Goal: Task Accomplishment & Management: Manage account settings

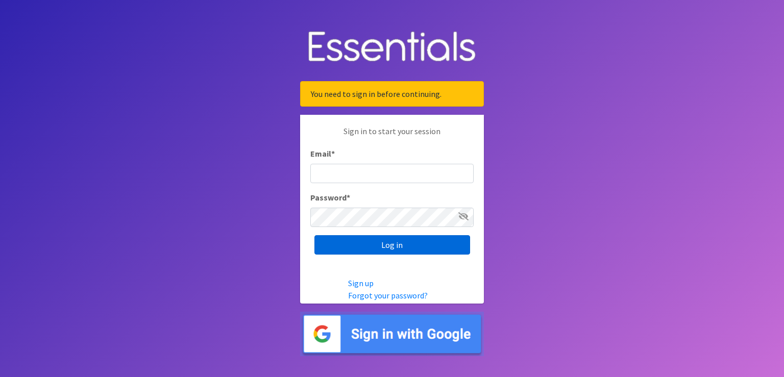
type input "scott@jakesnoh.org"
click at [401, 251] on input "Log in" at bounding box center [393, 244] width 156 height 19
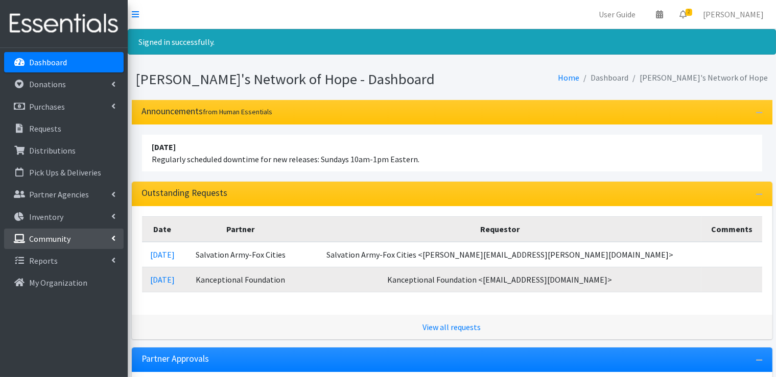
click at [111, 238] on icon at bounding box center [113, 238] width 4 height 8
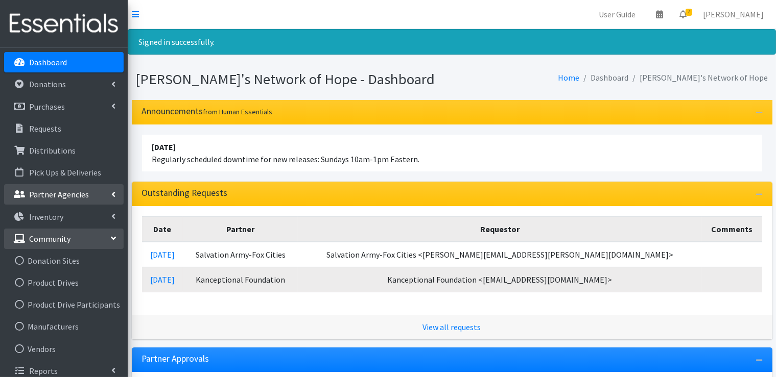
click at [103, 192] on link "Partner Agencies" at bounding box center [63, 194] width 119 height 20
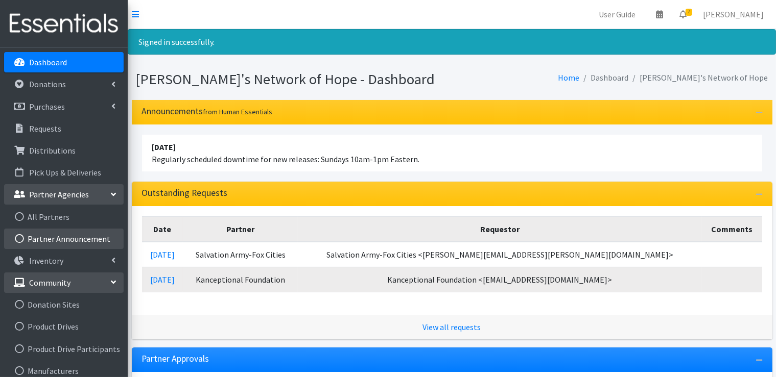
click at [62, 240] on link "Partner Announcement" at bounding box center [63, 239] width 119 height 20
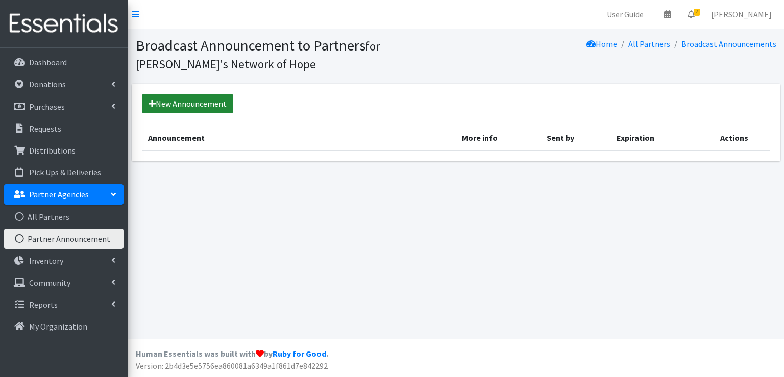
click at [210, 105] on link "New Announcement" at bounding box center [187, 103] width 91 height 19
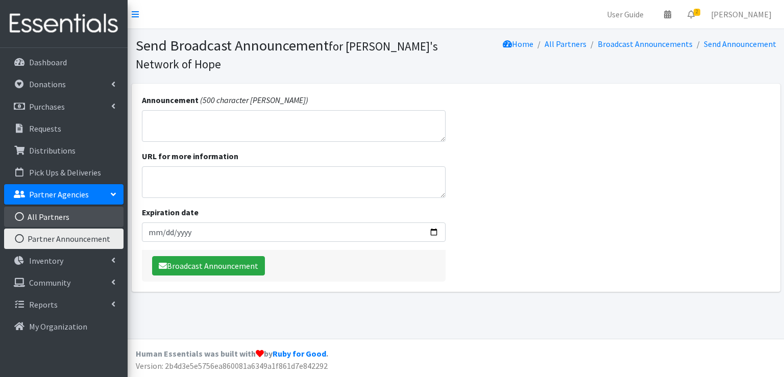
click at [48, 219] on link "All Partners" at bounding box center [63, 217] width 119 height 20
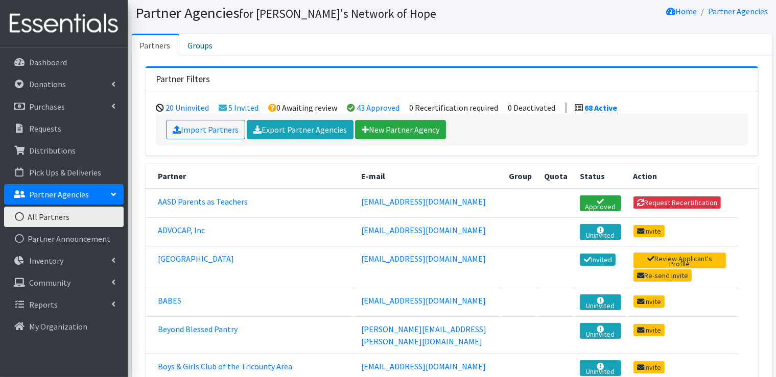
scroll to position [51, 0]
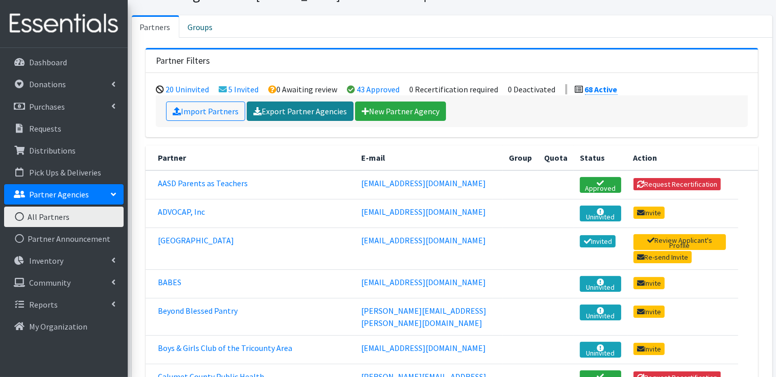
click at [294, 116] on link "Export Partner Agencies" at bounding box center [300, 111] width 107 height 19
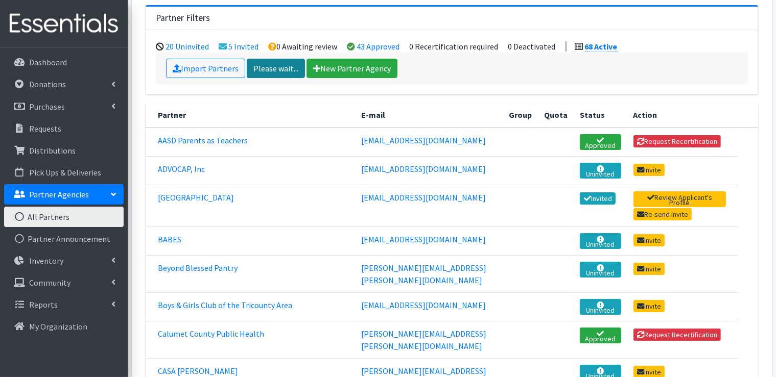
scroll to position [0, 0]
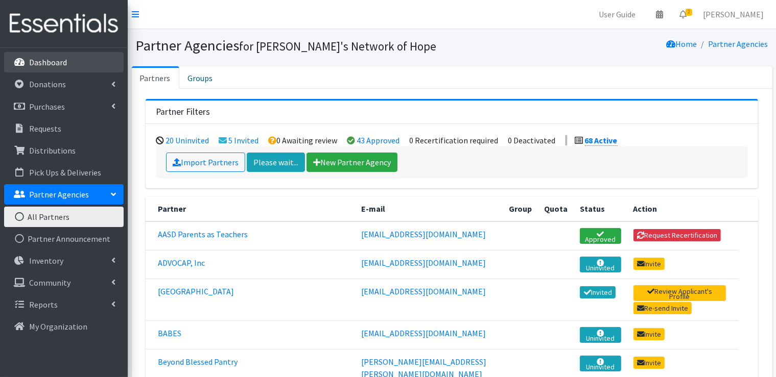
click at [48, 67] on p "Dashboard" at bounding box center [48, 62] width 38 height 10
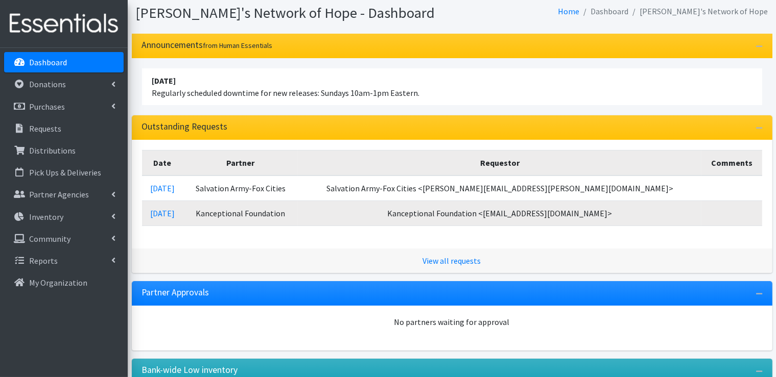
scroll to position [51, 0]
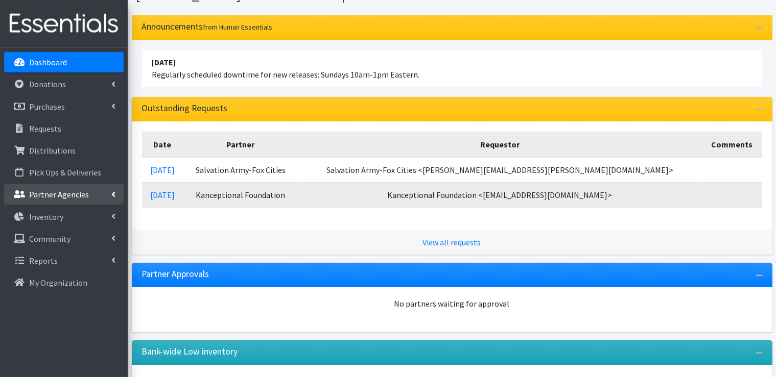
click at [110, 197] on link "Partner Agencies" at bounding box center [63, 194] width 119 height 20
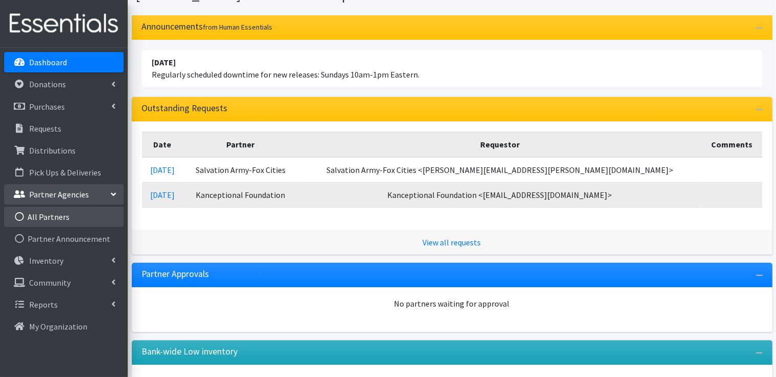
click at [43, 219] on link "All Partners" at bounding box center [63, 217] width 119 height 20
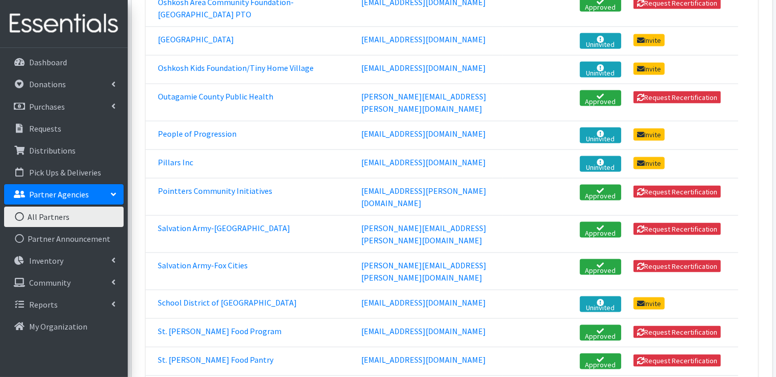
scroll to position [1532, 0]
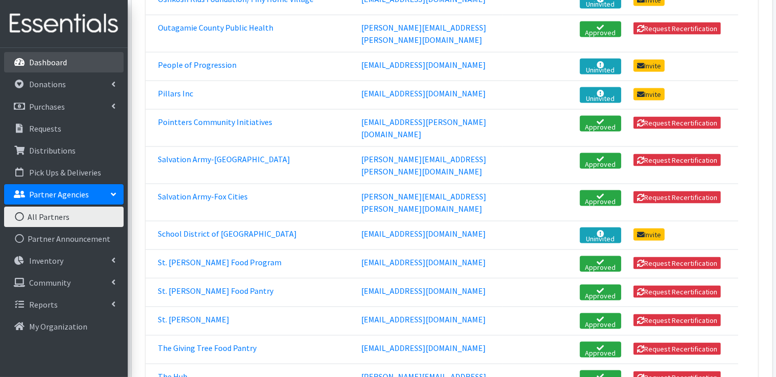
click at [49, 63] on p "Dashboard" at bounding box center [48, 62] width 38 height 10
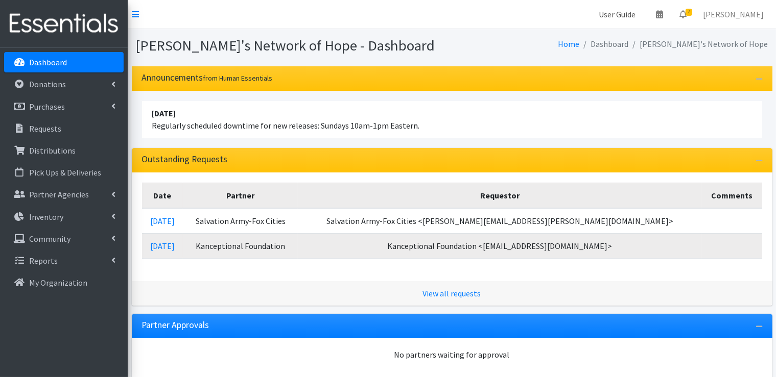
click at [637, 16] on link "User Guide" at bounding box center [616, 14] width 53 height 20
click at [55, 285] on p "My Organization" at bounding box center [58, 283] width 58 height 10
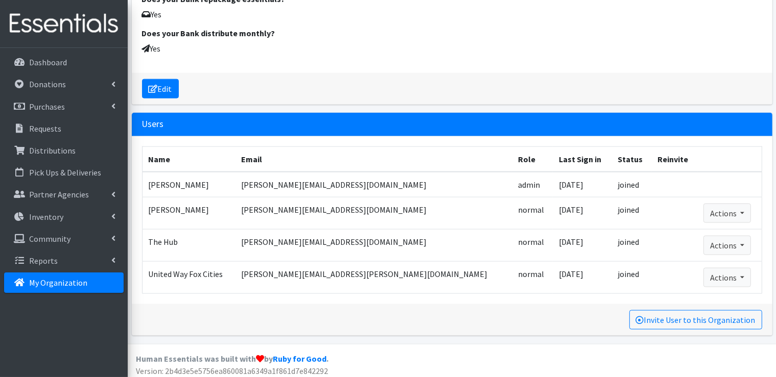
scroll to position [1296, 0]
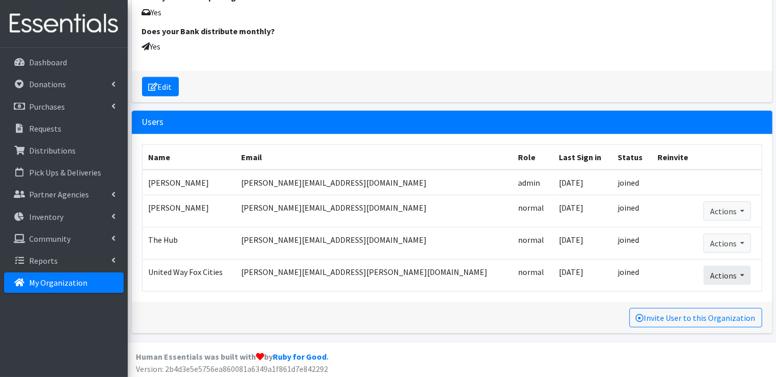
click at [723, 273] on button "Actions" at bounding box center [726, 275] width 47 height 19
click at [509, 342] on footer "Human Essentials was built with by Ruby for Good . Version: 2b4d3e5e5756ea86008…" at bounding box center [452, 361] width 648 height 38
click at [511, 338] on div "Users Name Email Role Last Sign in Status Reinvite Actions Scott Sawinski scott…" at bounding box center [452, 226] width 648 height 231
click at [724, 276] on button "Actions" at bounding box center [726, 275] width 47 height 19
click at [728, 295] on link "Promote to Admin" at bounding box center [739, 298] width 71 height 12
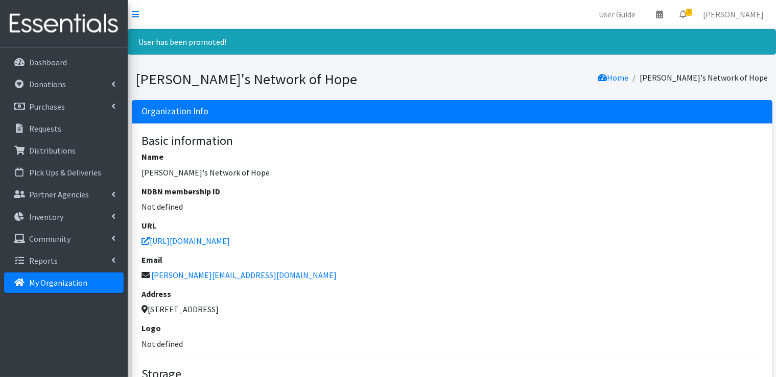
drag, startPoint x: 753, startPoint y: 17, endPoint x: 587, endPoint y: 58, distance: 170.5
click at [742, 14] on link "[PERSON_NAME]" at bounding box center [732, 14] width 77 height 20
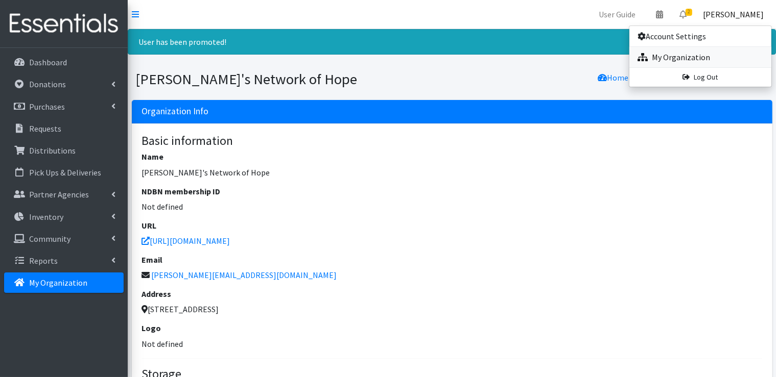
click at [693, 57] on link "My Organization" at bounding box center [700, 57] width 142 height 20
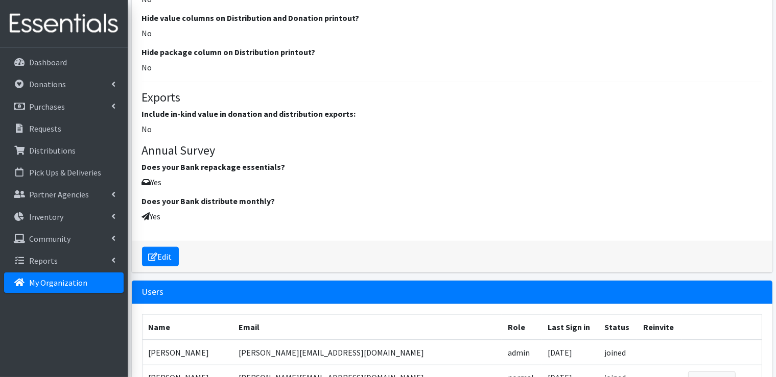
scroll to position [1225, 0]
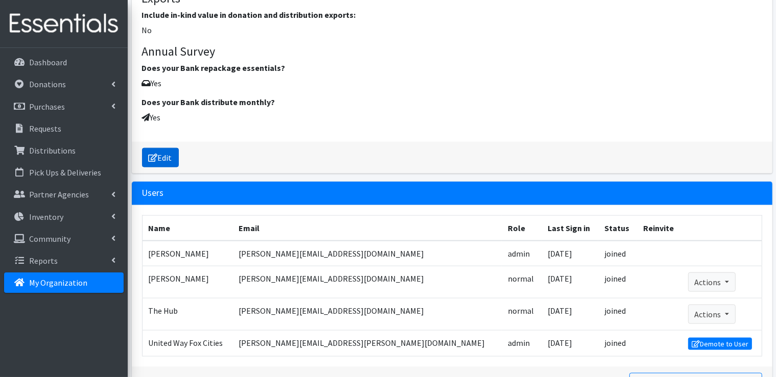
click at [166, 162] on link "Edit" at bounding box center [160, 157] width 37 height 19
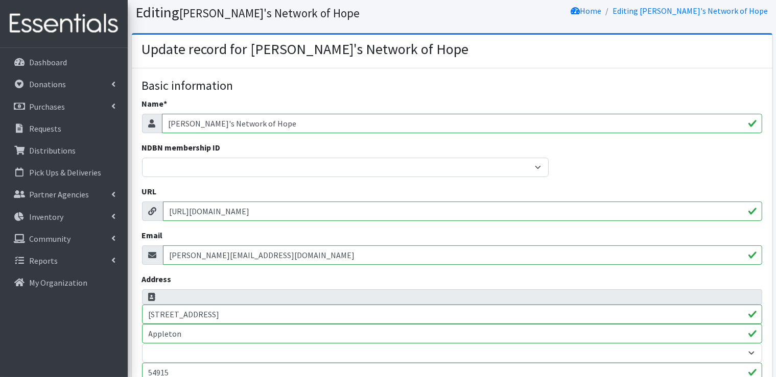
scroll to position [51, 0]
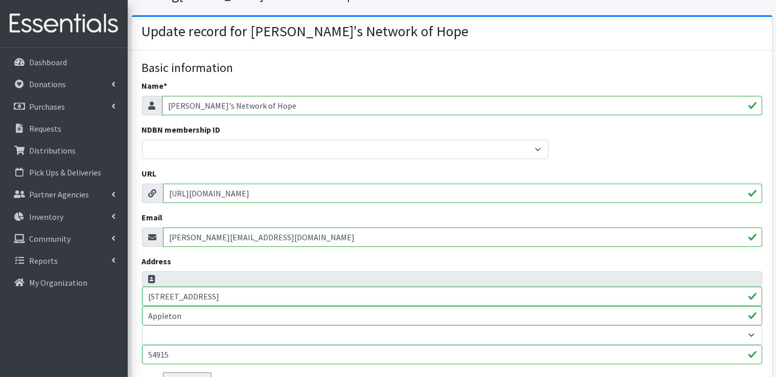
click at [259, 104] on input "[PERSON_NAME]'s Network of Hope" at bounding box center [462, 105] width 600 height 19
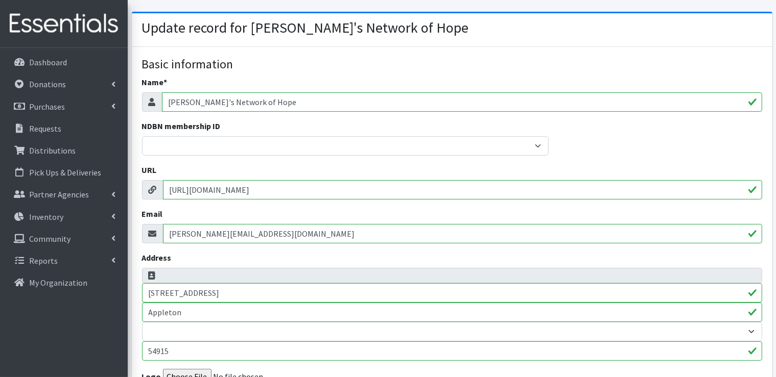
scroll to position [0, 0]
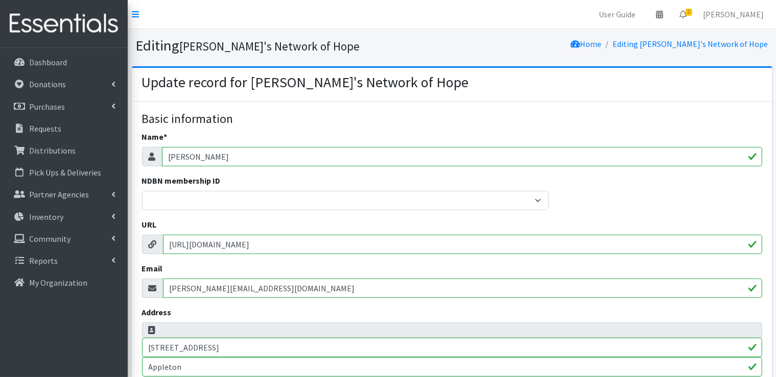
type input "J"
type input "[PERSON_NAME] Eastern [US_STATE] Diaper Bank"
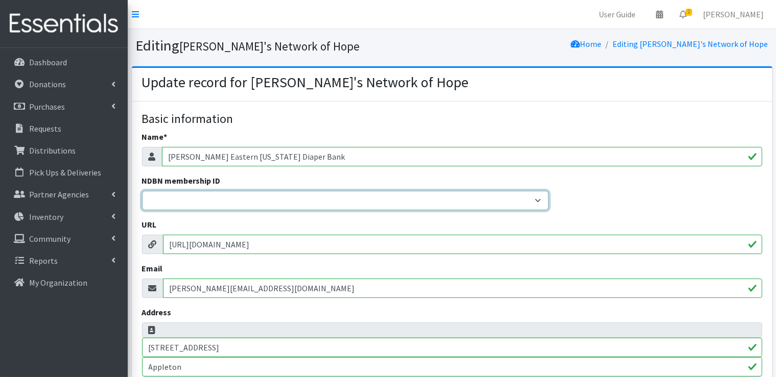
click at [215, 200] on select "20040 - (914) Cares 12001 - A Baby Center 19003 - A Precious Child 21047 - AIO …" at bounding box center [345, 200] width 406 height 19
select select "12028"
click at [142, 191] on select "20040 - (914) Cares 12001 - A Baby Center 19003 - A Precious Child 21047 - AIO …" at bounding box center [345, 200] width 406 height 19
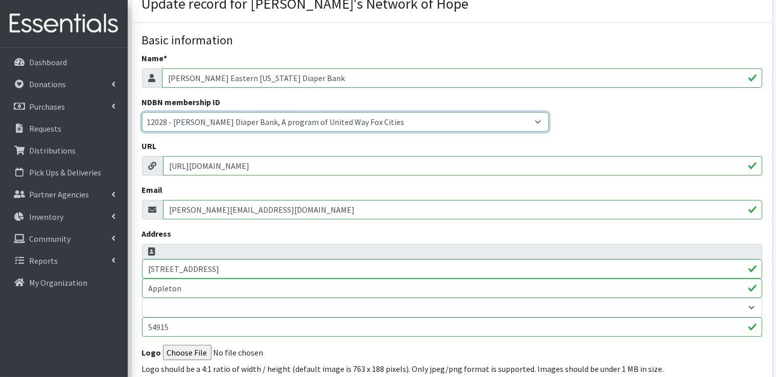
scroll to position [102, 0]
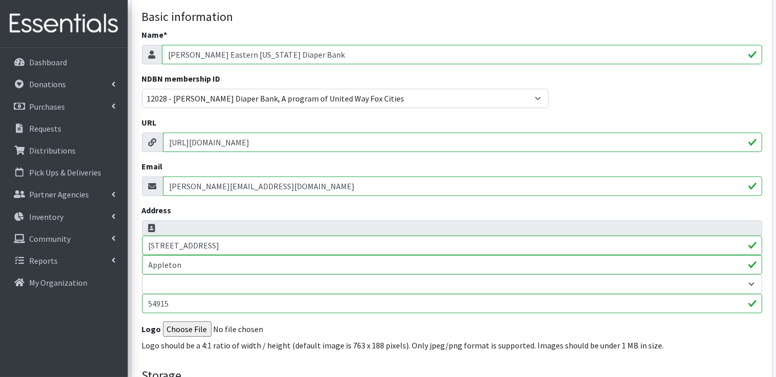
click at [306, 143] on input "https://www.jakesnoh.org" at bounding box center [462, 142] width 599 height 19
type input "h"
click at [259, 195] on input "[PERSON_NAME][EMAIL_ADDRESS][DOMAIN_NAME]" at bounding box center [462, 186] width 599 height 19
type input "s"
type input "[PERSON_NAME][EMAIL_ADDRESS][PERSON_NAME][DOMAIN_NAME]"
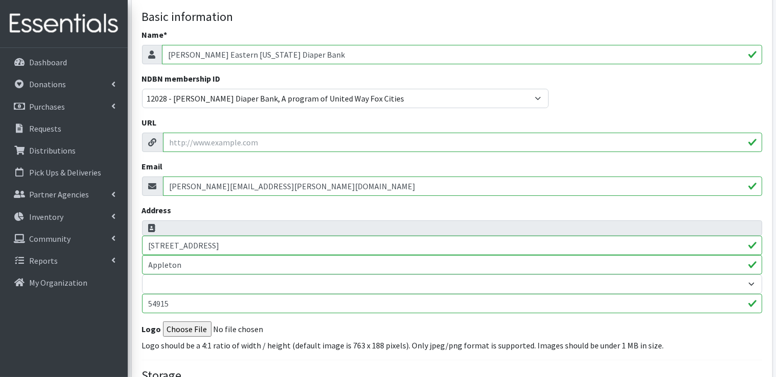
click at [258, 141] on input "URL" at bounding box center [462, 142] width 599 height 19
paste input "https://unitedwayfoxcities.org/impact/kimberly-clark-eastern-wisconsin-diaper-b…"
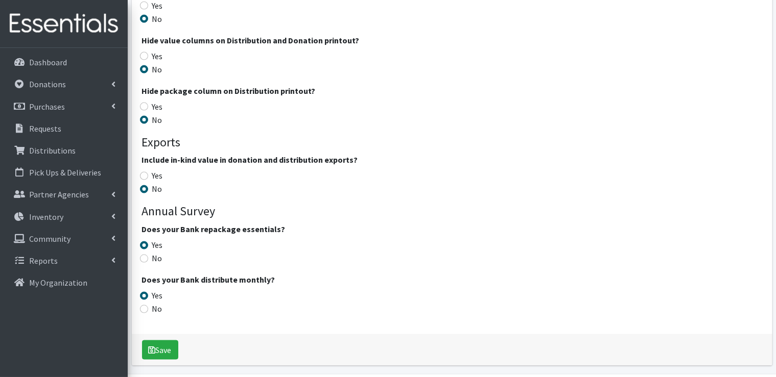
scroll to position [1472, 0]
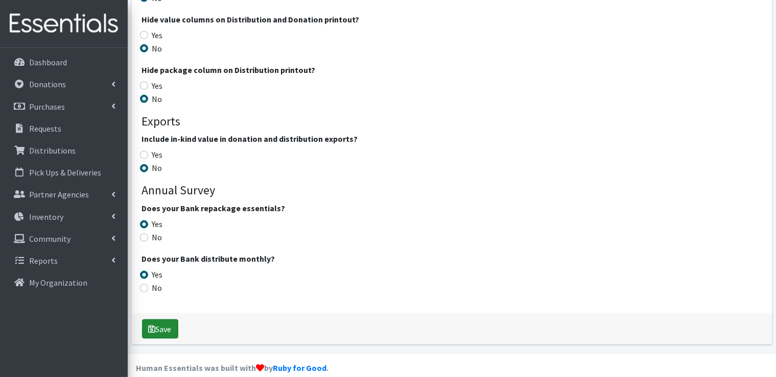
type input "https://unitedwayfoxcities.org/impact/kimberly-clark-eastern-wisconsin-diaper-b…"
click at [163, 320] on button "Save" at bounding box center [160, 329] width 36 height 19
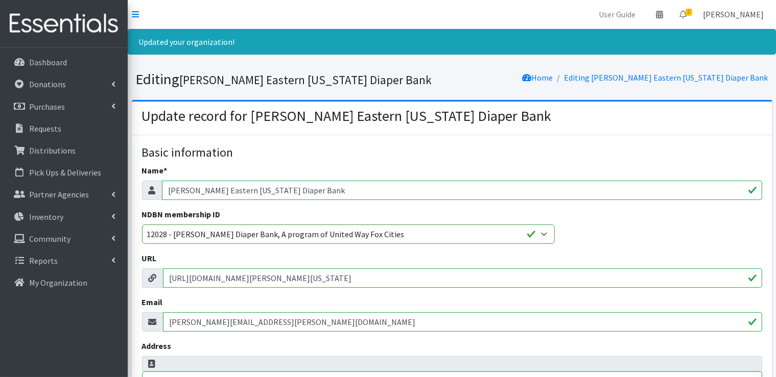
click at [727, 16] on link "[PERSON_NAME]" at bounding box center [732, 14] width 77 height 20
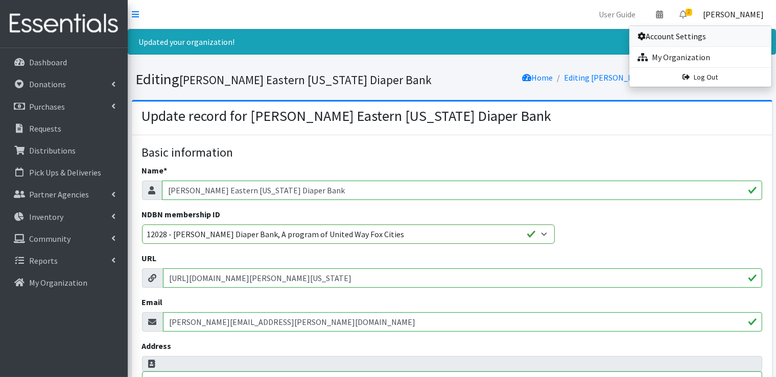
click at [685, 36] on link "Account Settings" at bounding box center [700, 36] width 142 height 20
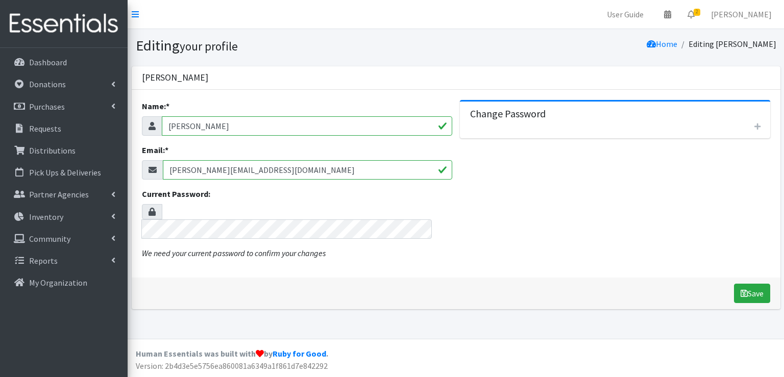
click at [244, 127] on input "[PERSON_NAME]" at bounding box center [307, 125] width 291 height 19
type input "S"
type input "[PERSON_NAME]"
click at [245, 174] on input "[PERSON_NAME][EMAIL_ADDRESS][DOMAIN_NAME]" at bounding box center [308, 169] width 290 height 19
type input "s"
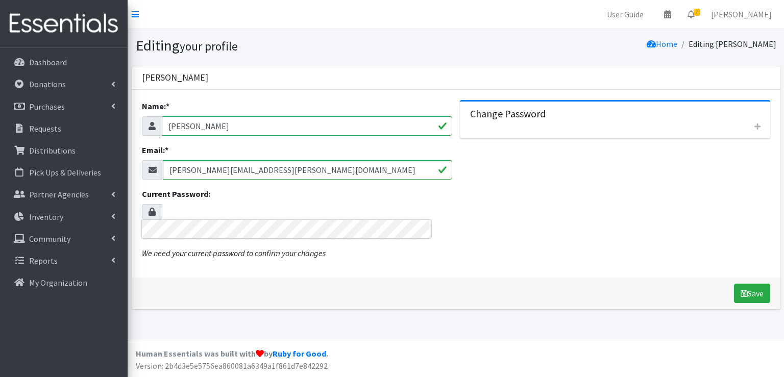
type input "[PERSON_NAME][EMAIL_ADDRESS][PERSON_NAME][DOMAIN_NAME]"
click at [758, 127] on icon "button" at bounding box center [758, 126] width 6 height 7
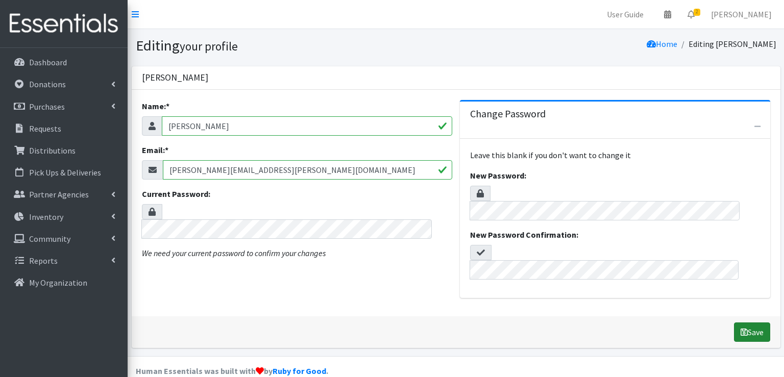
click at [752, 323] on button "Save" at bounding box center [752, 332] width 36 height 19
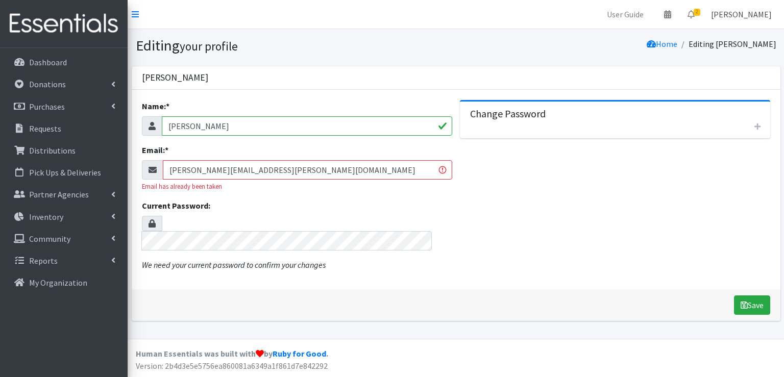
click at [756, 13] on link "[PERSON_NAME]" at bounding box center [741, 14] width 77 height 20
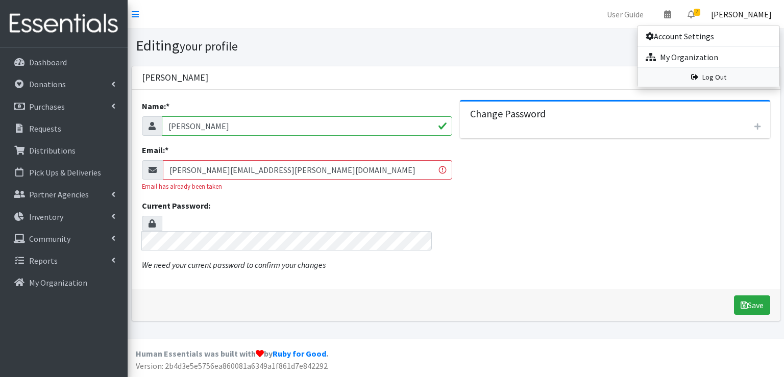
click at [717, 81] on link "Log Out" at bounding box center [709, 77] width 142 height 19
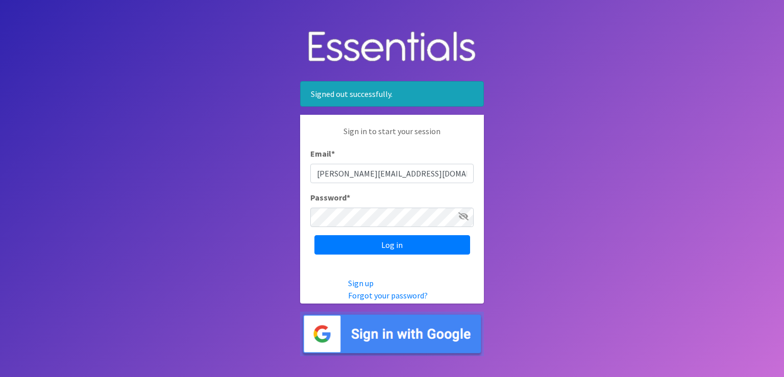
click at [396, 175] on input "scott@jakesnoh.org" at bounding box center [391, 173] width 163 height 19
type input "renae.verstegen@unitedwayfoxcities.org"
click at [398, 249] on input "Log in" at bounding box center [393, 244] width 156 height 19
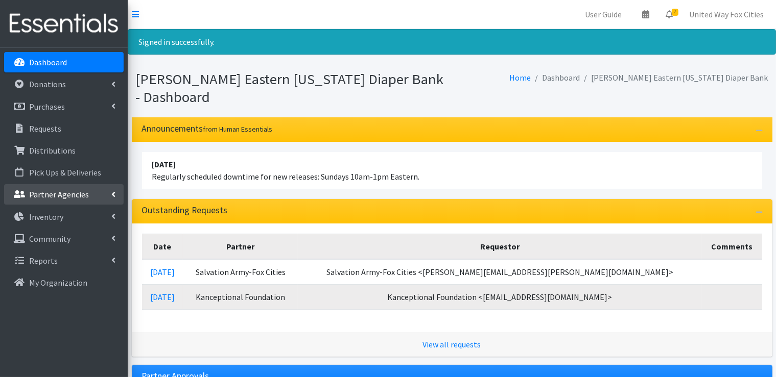
click at [112, 194] on icon at bounding box center [113, 194] width 4 height 8
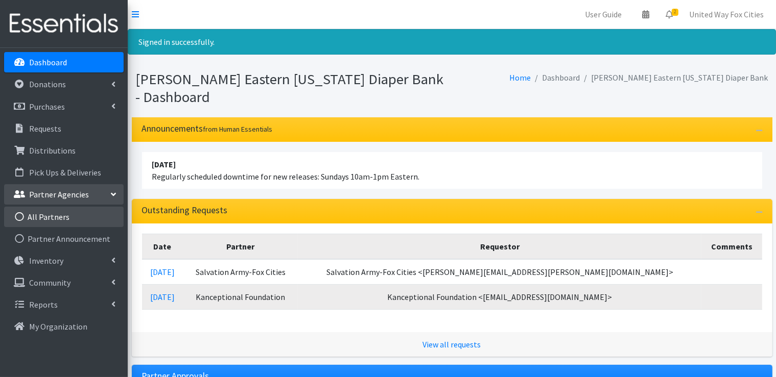
click at [44, 216] on link "All Partners" at bounding box center [63, 217] width 119 height 20
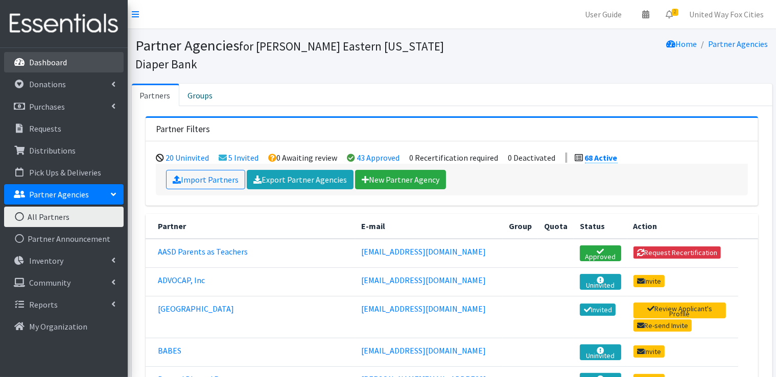
click at [55, 67] on p "Dashboard" at bounding box center [48, 62] width 38 height 10
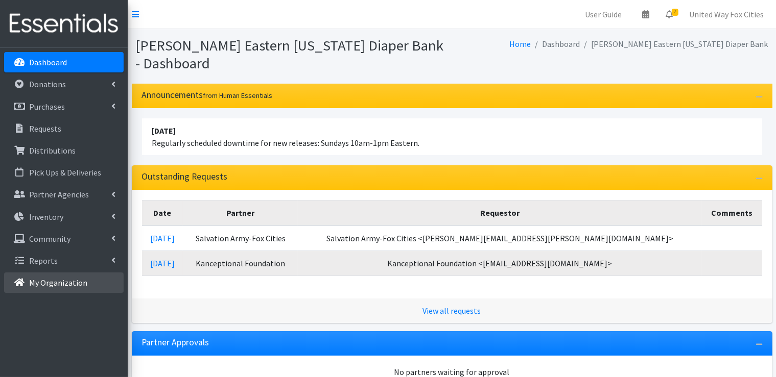
click at [70, 286] on p "My Organization" at bounding box center [58, 283] width 58 height 10
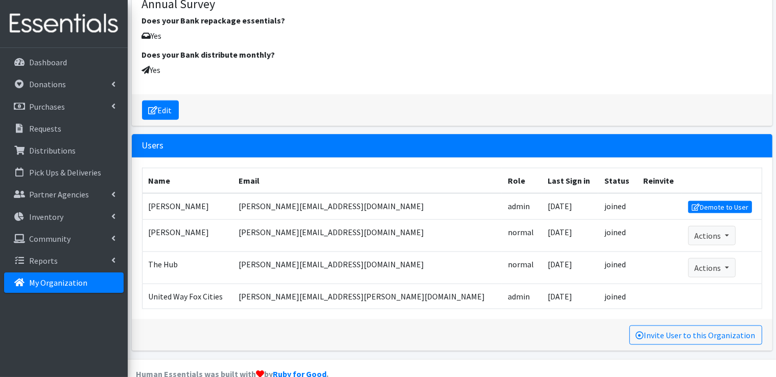
scroll to position [1276, 0]
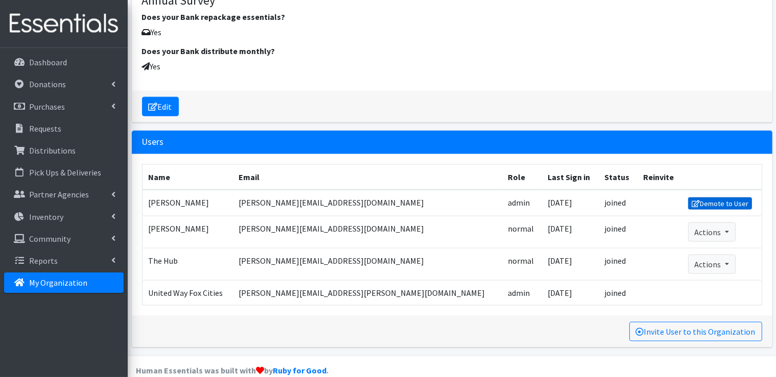
click at [706, 205] on link "Demote to User" at bounding box center [720, 204] width 64 height 12
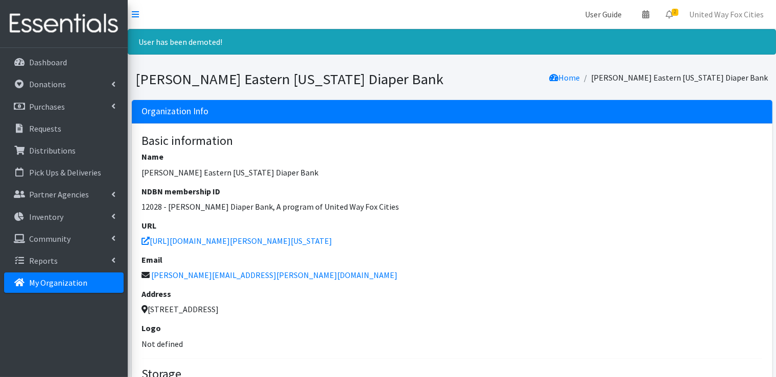
click at [604, 17] on link "User Guide" at bounding box center [602, 14] width 53 height 20
click at [714, 17] on link "United Way Fox Cities" at bounding box center [726, 14] width 91 height 20
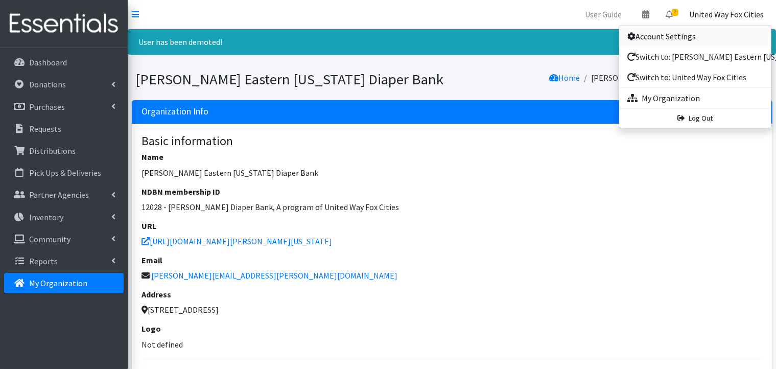
click at [674, 36] on link "Account Settings" at bounding box center [695, 36] width 152 height 20
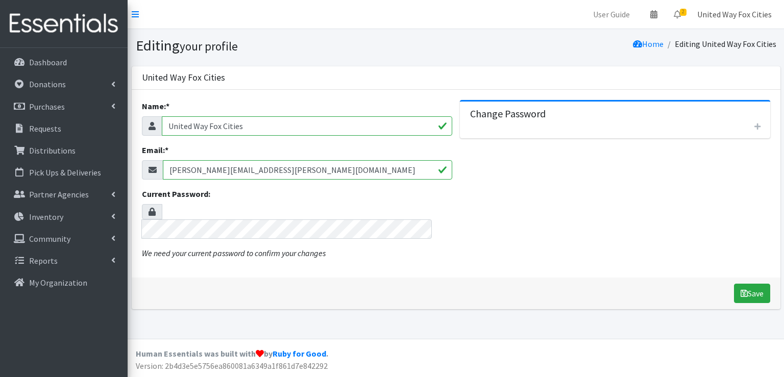
click at [729, 14] on link "United Way Fox Cities" at bounding box center [734, 14] width 91 height 20
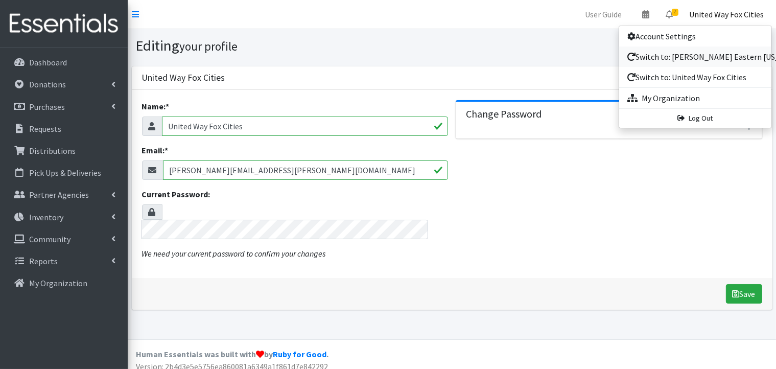
click at [687, 58] on link "Switch to: Kimberly-Clark Eastern Wisconsin Diaper Bank" at bounding box center [695, 56] width 152 height 20
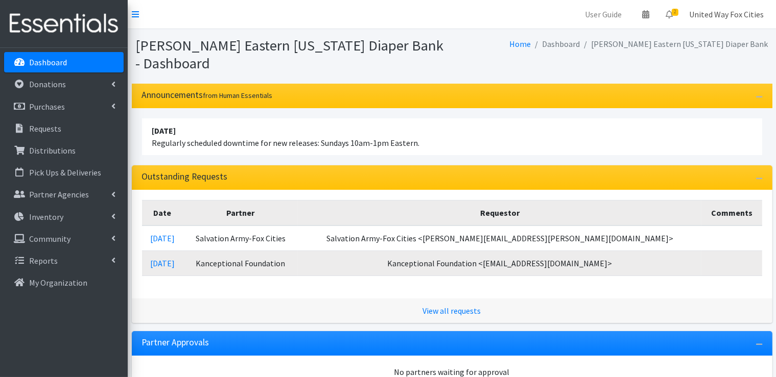
click at [701, 14] on link "United Way Fox Cities" at bounding box center [726, 14] width 91 height 20
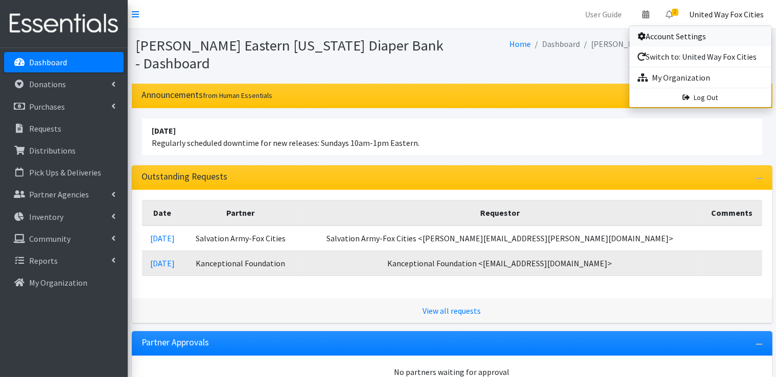
click at [682, 36] on link "Account Settings" at bounding box center [700, 36] width 142 height 20
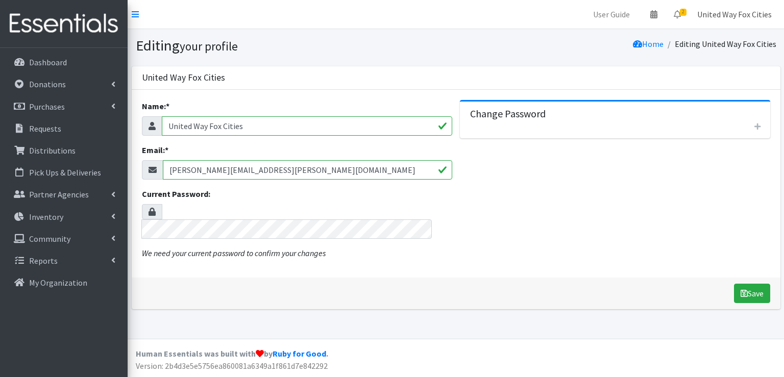
click at [715, 16] on link "United Way Fox Cities" at bounding box center [734, 14] width 91 height 20
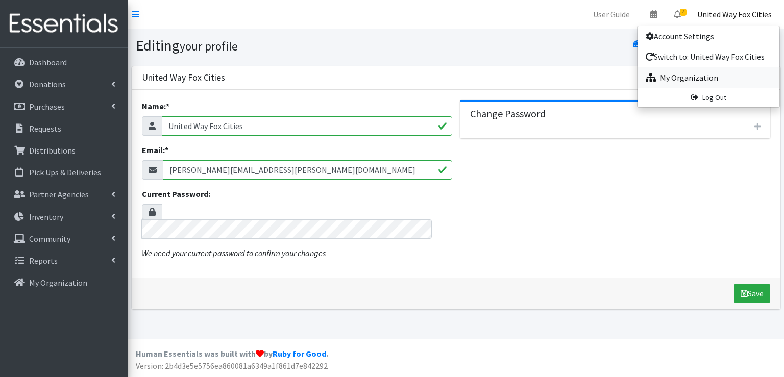
click at [698, 77] on link "My Organization" at bounding box center [709, 77] width 142 height 20
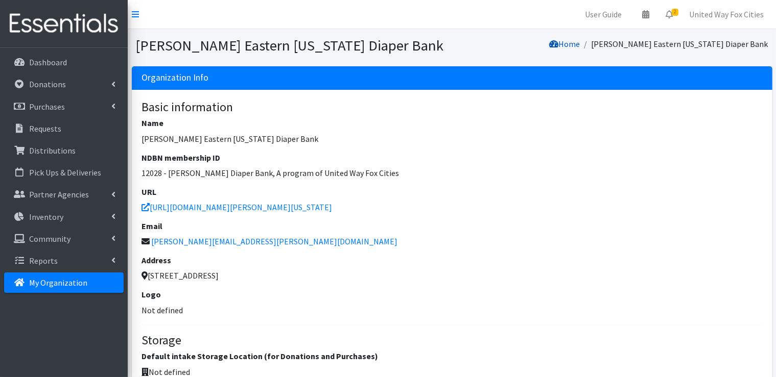
click at [579, 43] on link "Home" at bounding box center [564, 44] width 31 height 10
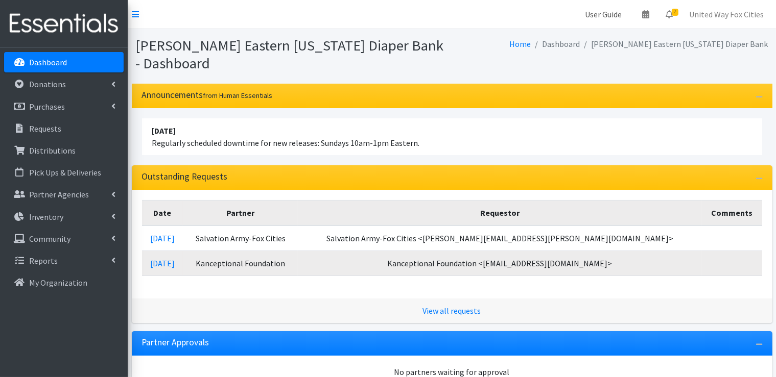
click at [610, 15] on link "User Guide" at bounding box center [602, 14] width 53 height 20
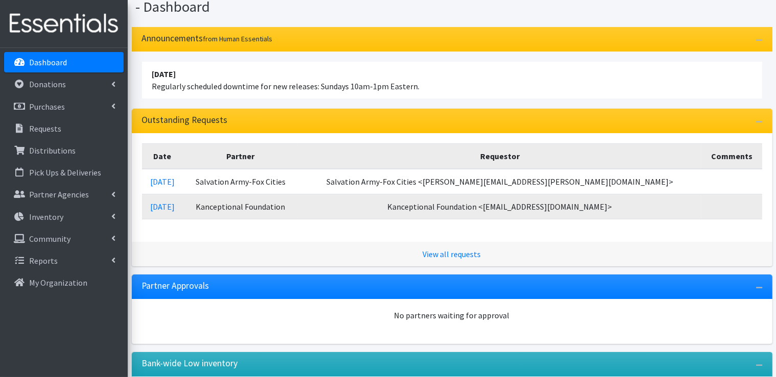
scroll to position [147, 0]
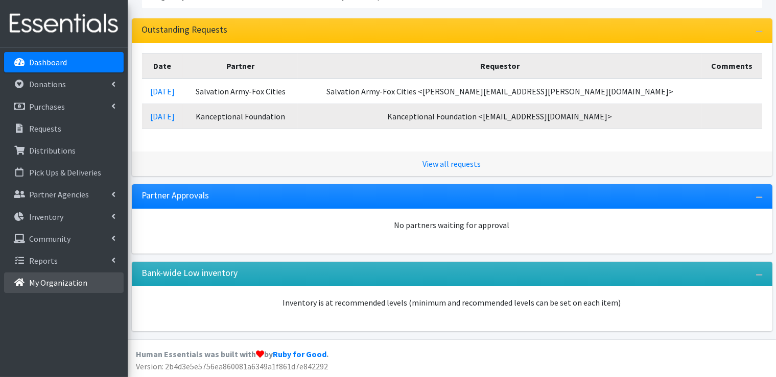
click at [70, 284] on p "My Organization" at bounding box center [58, 283] width 58 height 10
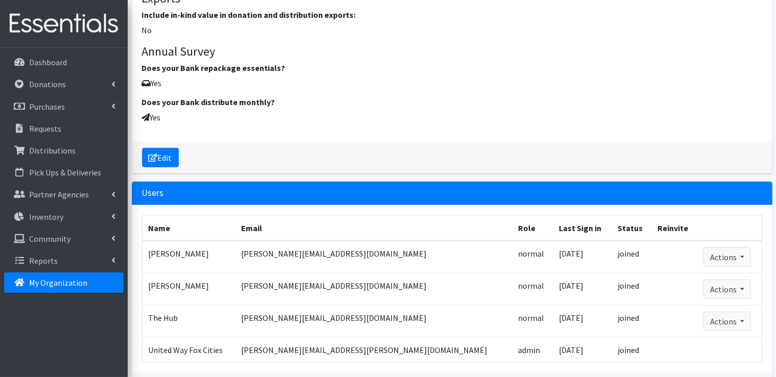
scroll to position [1296, 0]
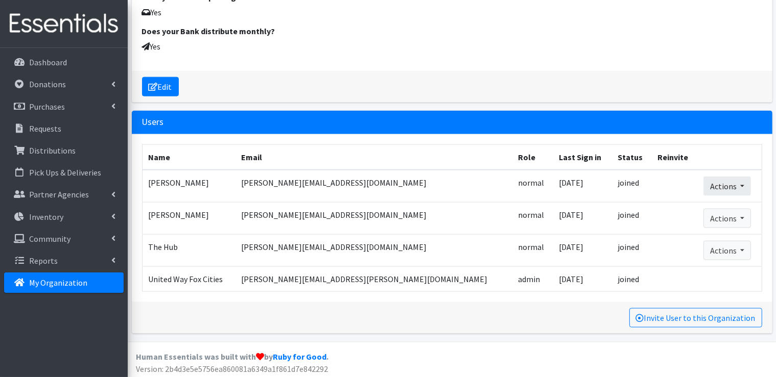
click at [728, 185] on button "Actions" at bounding box center [726, 186] width 47 height 19
click at [727, 222] on link "Remove User" at bounding box center [731, 222] width 55 height 12
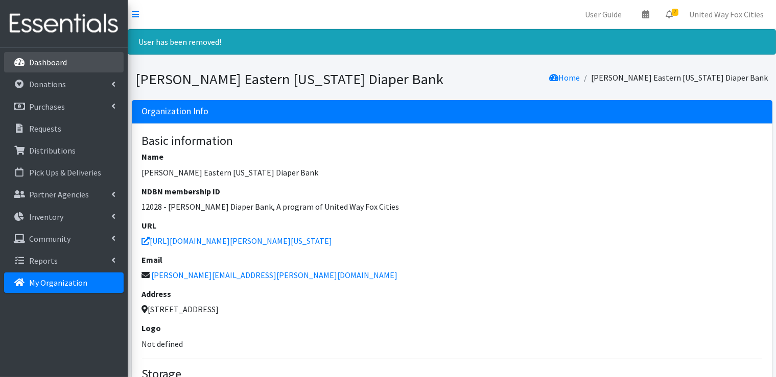
click at [46, 64] on p "Dashboard" at bounding box center [48, 62] width 38 height 10
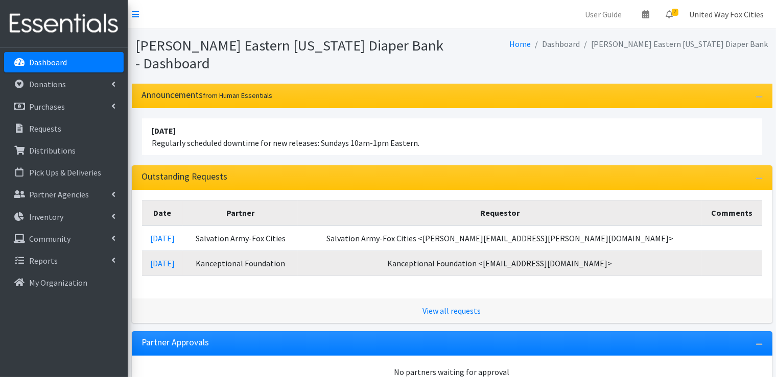
click at [719, 18] on link "United Way Fox Cities" at bounding box center [726, 14] width 91 height 20
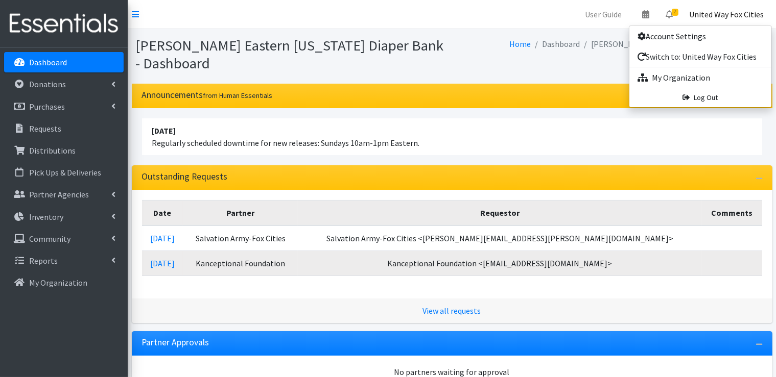
click at [469, 75] on div "Kimberly-Clark Eastern Wisconsin Diaper Bank - Dashboard Home Dashboard Kimberl…" at bounding box center [452, 56] width 648 height 55
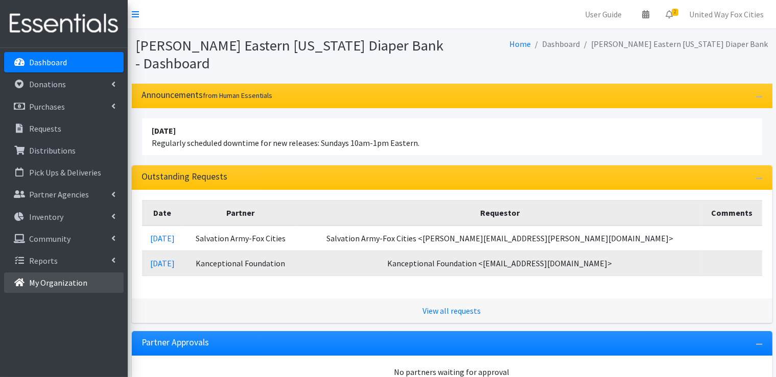
click at [54, 283] on p "My Organization" at bounding box center [58, 283] width 58 height 10
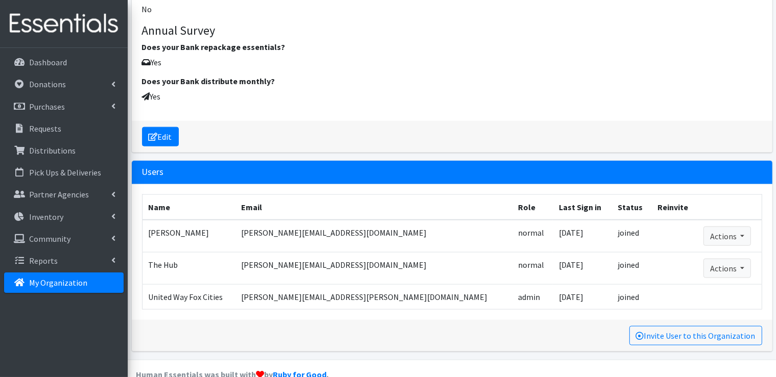
scroll to position [1264, 0]
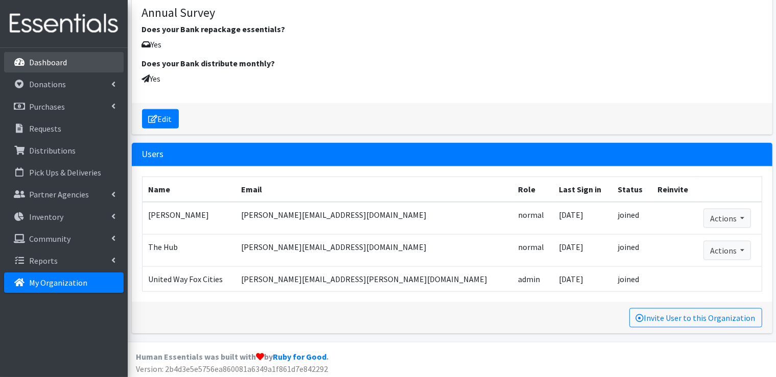
click at [38, 65] on p "Dashboard" at bounding box center [48, 62] width 38 height 10
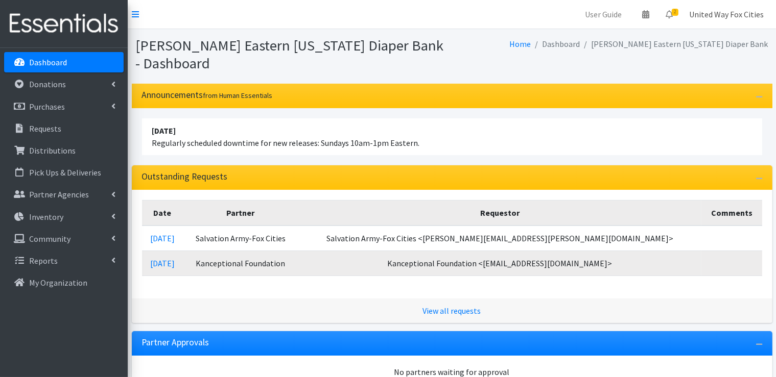
click at [741, 16] on link "United Way Fox Cities" at bounding box center [726, 14] width 91 height 20
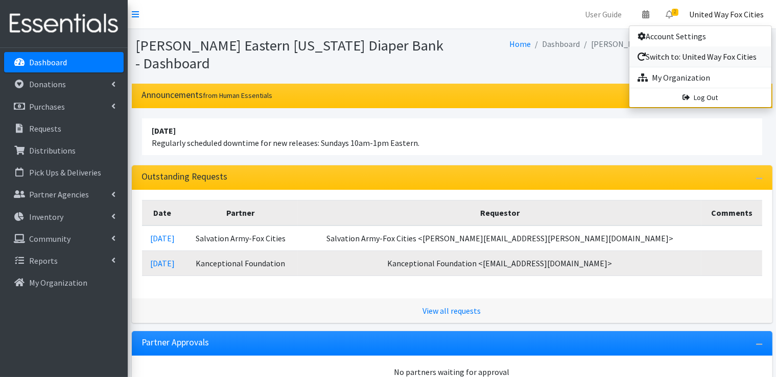
click at [717, 59] on link "Switch to: United Way Fox Cities" at bounding box center [700, 56] width 142 height 20
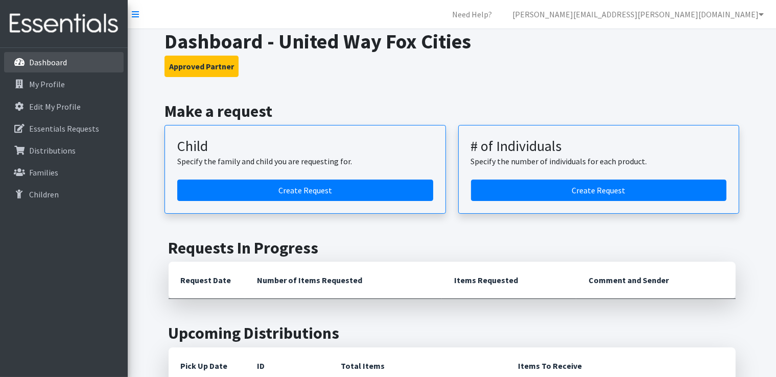
click at [37, 63] on p "Dashboard" at bounding box center [48, 62] width 38 height 10
click at [717, 18] on link "[PERSON_NAME][EMAIL_ADDRESS][PERSON_NAME][DOMAIN_NAME]" at bounding box center [638, 14] width 268 height 20
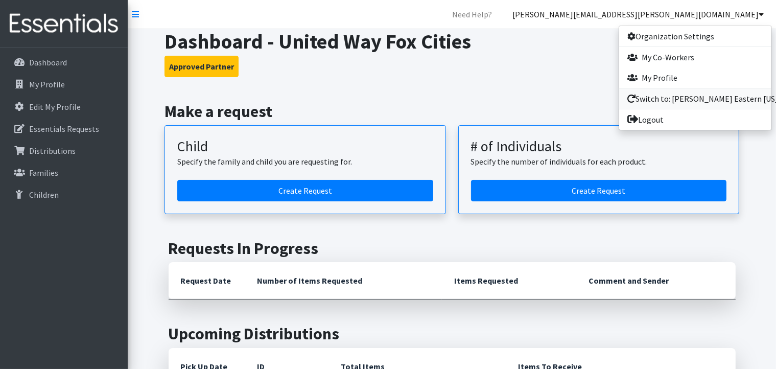
click at [705, 102] on link "Switch to: Kimberly-Clark Eastern Wisconsin Diaper Bank" at bounding box center [695, 98] width 152 height 20
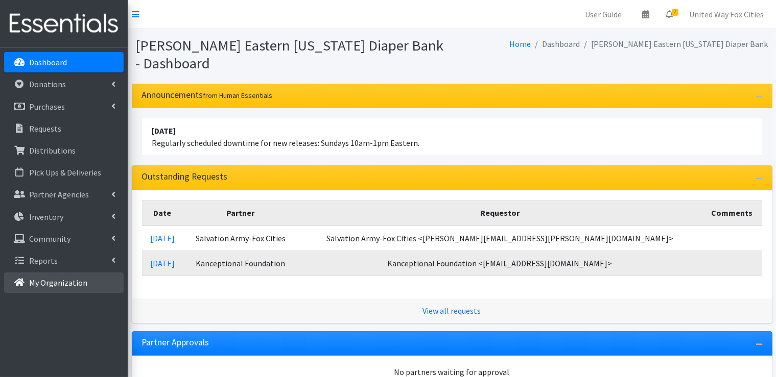
click at [57, 283] on p "My Organization" at bounding box center [58, 283] width 58 height 10
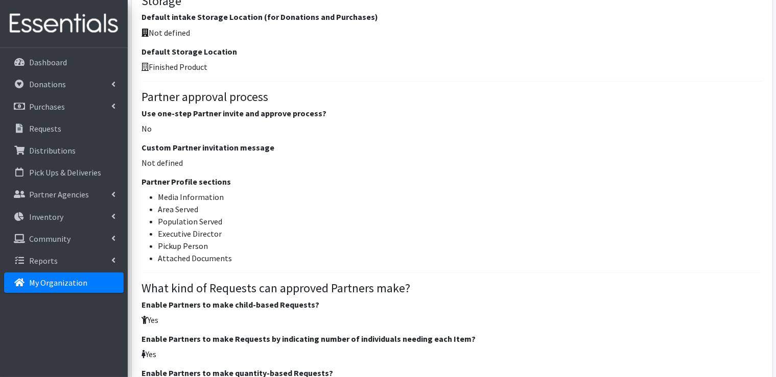
scroll to position [357, 0]
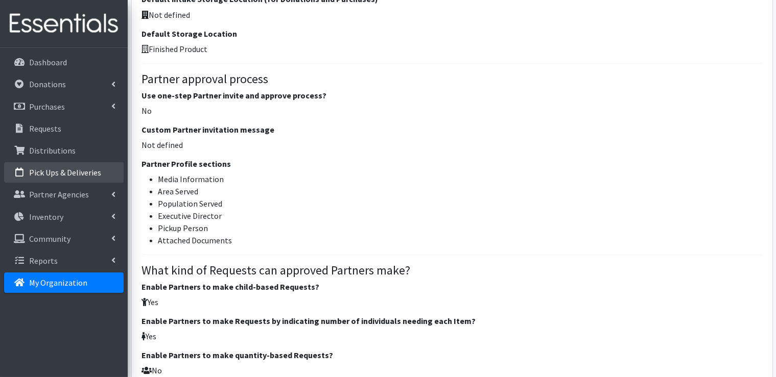
click at [64, 174] on p "Pick Ups & Deliveries" at bounding box center [65, 172] width 72 height 10
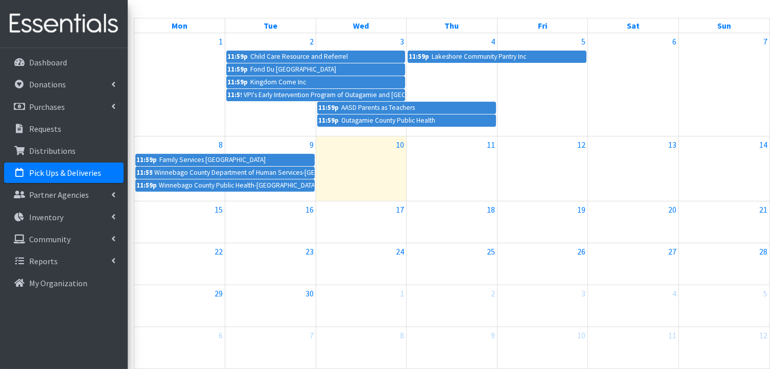
scroll to position [153, 0]
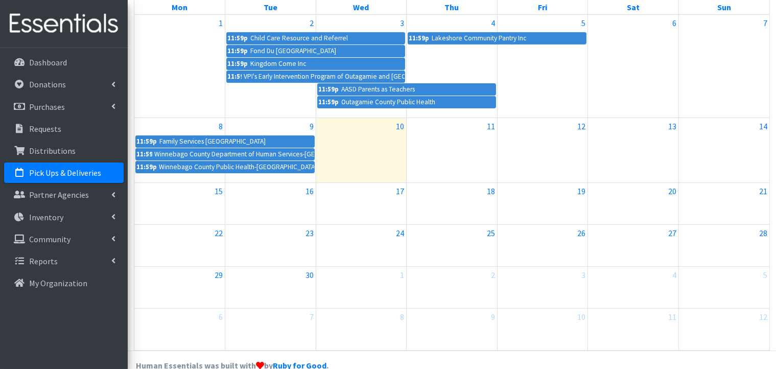
click at [532, 247] on div at bounding box center [542, 250] width 90 height 16
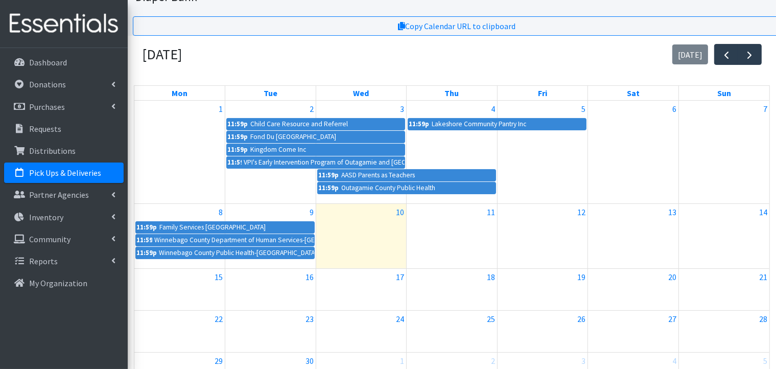
scroll to position [0, 0]
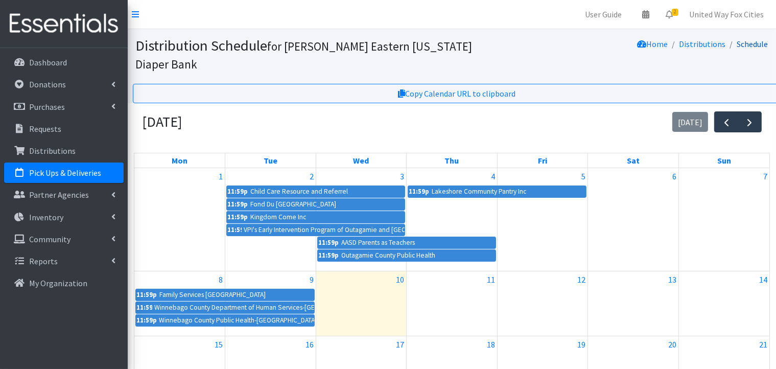
click at [757, 46] on link "Schedule" at bounding box center [751, 44] width 31 height 10
click at [752, 125] on span "button" at bounding box center [749, 122] width 12 height 12
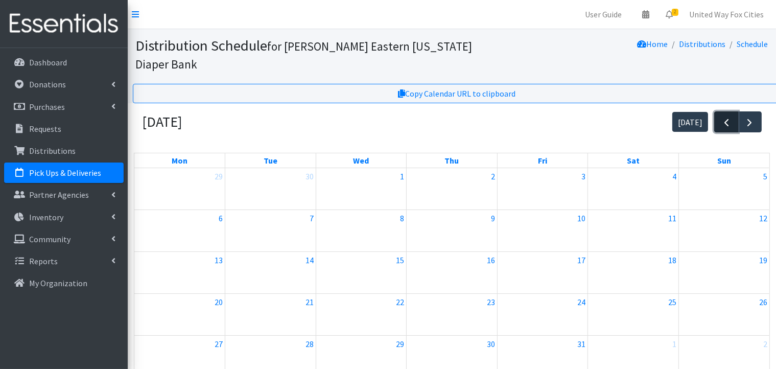
click at [722, 122] on span "button" at bounding box center [726, 122] width 12 height 12
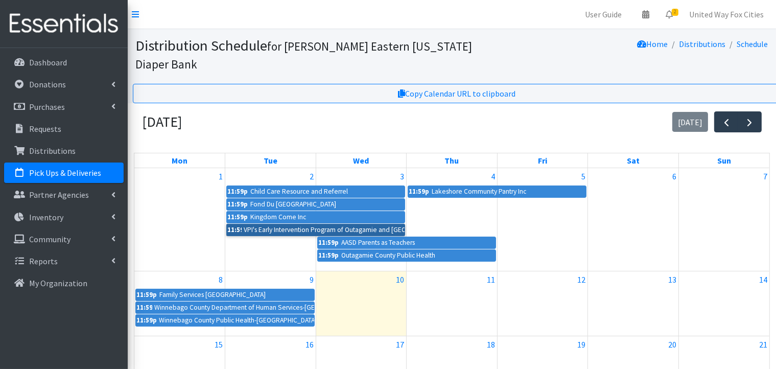
click at [287, 230] on link "11:59p VPI's Early Intervention Program of Outagamie and Winnebago Counties" at bounding box center [315, 230] width 179 height 12
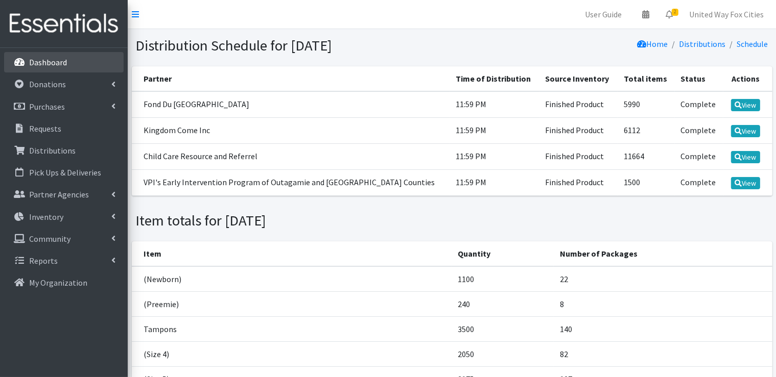
click at [63, 65] on p "Dashboard" at bounding box center [48, 62] width 38 height 10
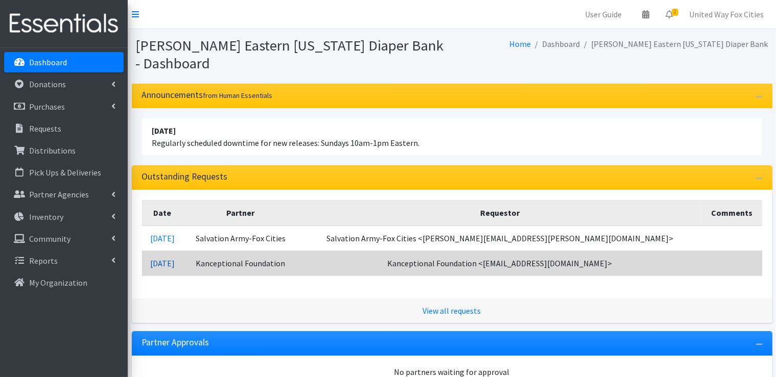
click at [175, 263] on link "[DATE]" at bounding box center [162, 263] width 25 height 10
